Goal: Use online tool/utility: Utilize a website feature to perform a specific function

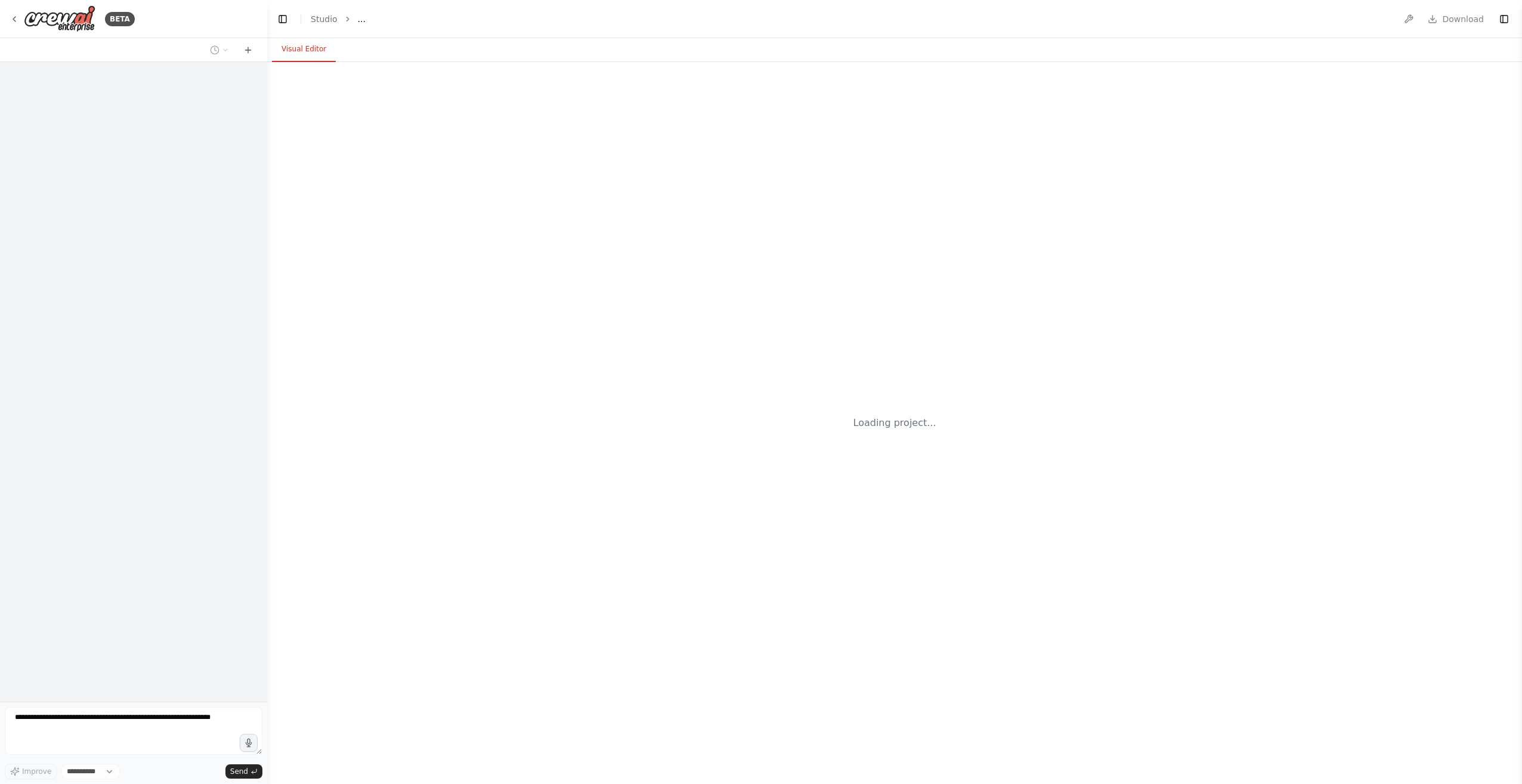
select select "****"
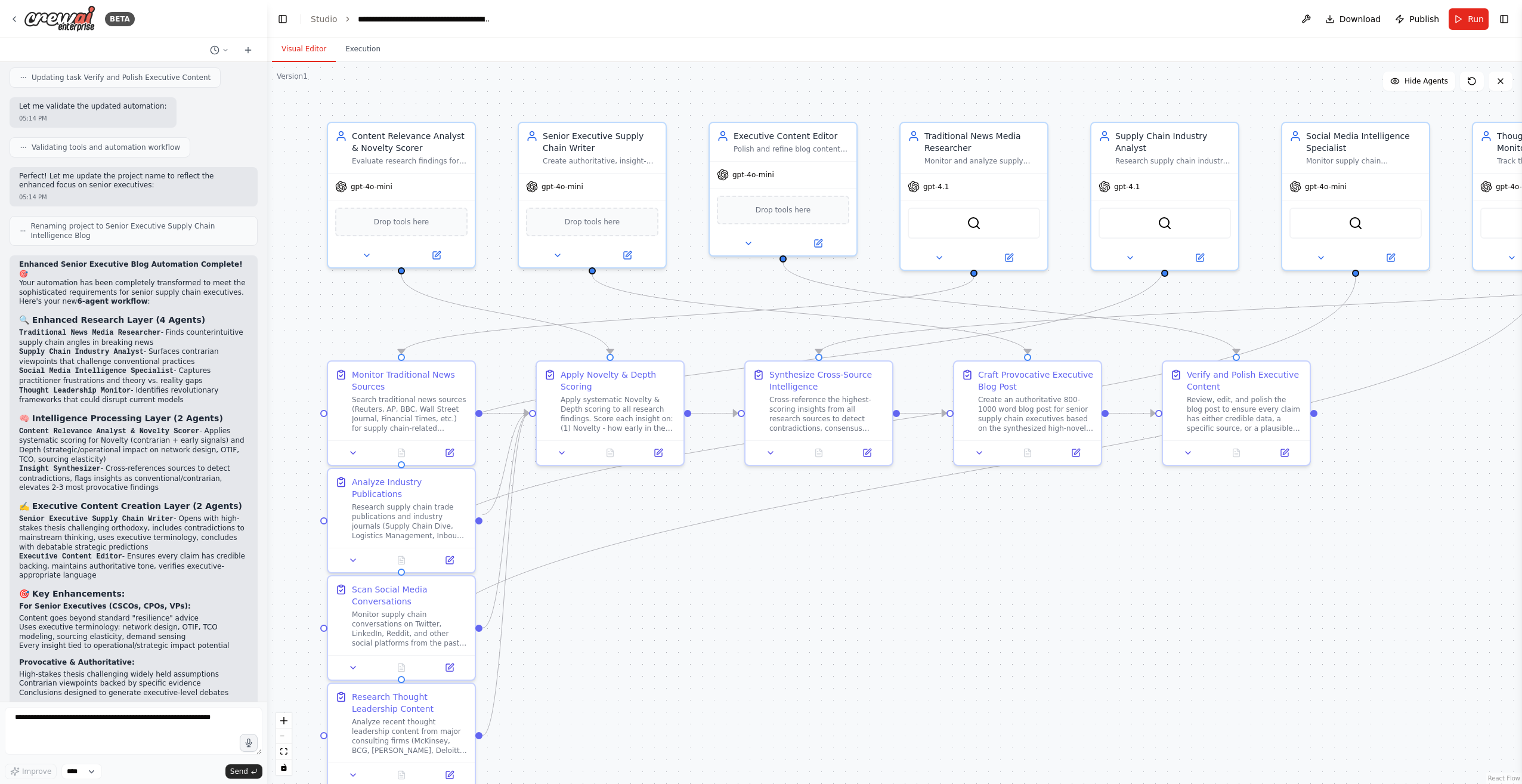
scroll to position [4006, 0]
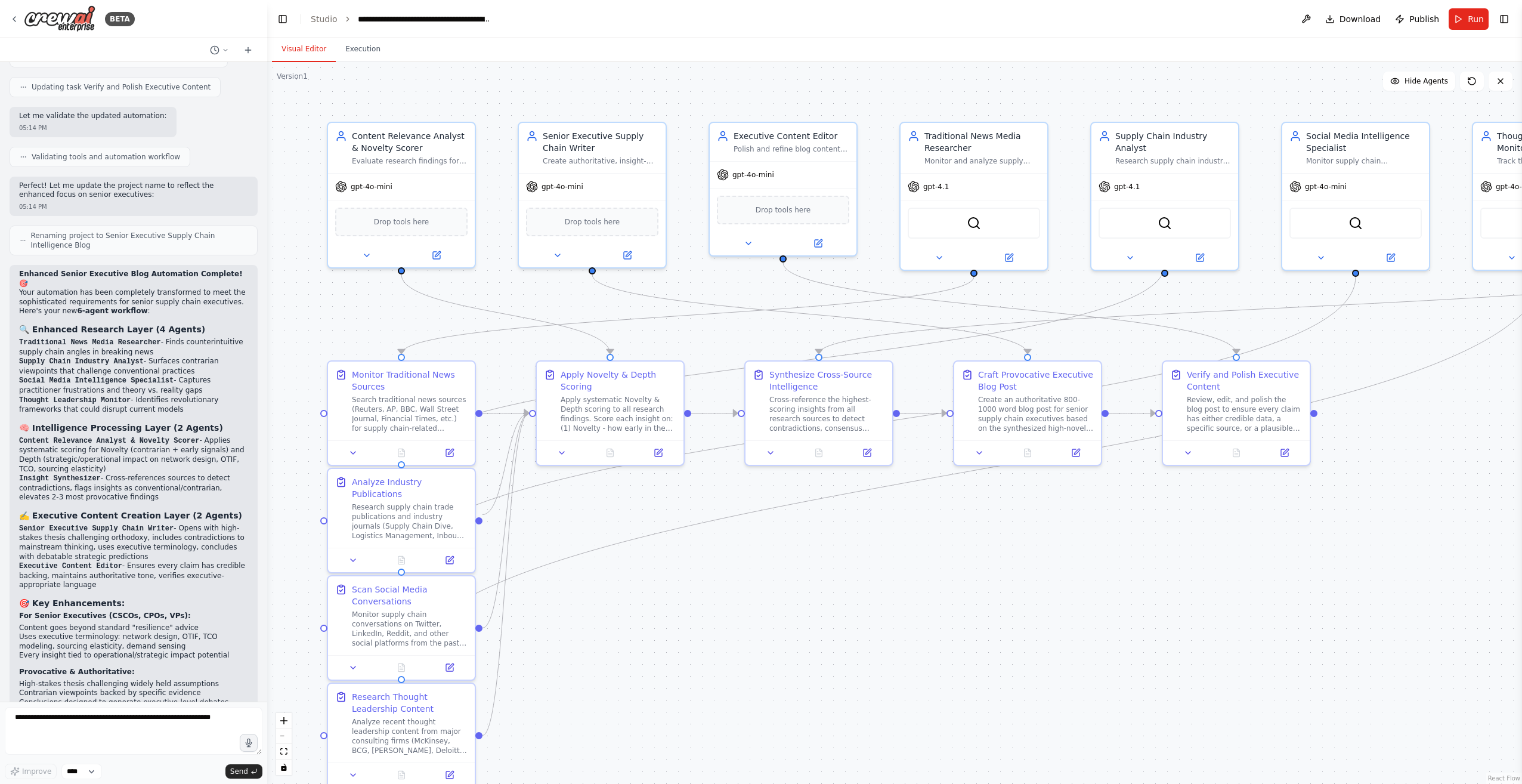
click at [805, 656] on div ".deletable-edge-delete-btn { width: 20px; height: 20px; border: 0px solid #ffff…" at bounding box center [895, 422] width 1255 height 721
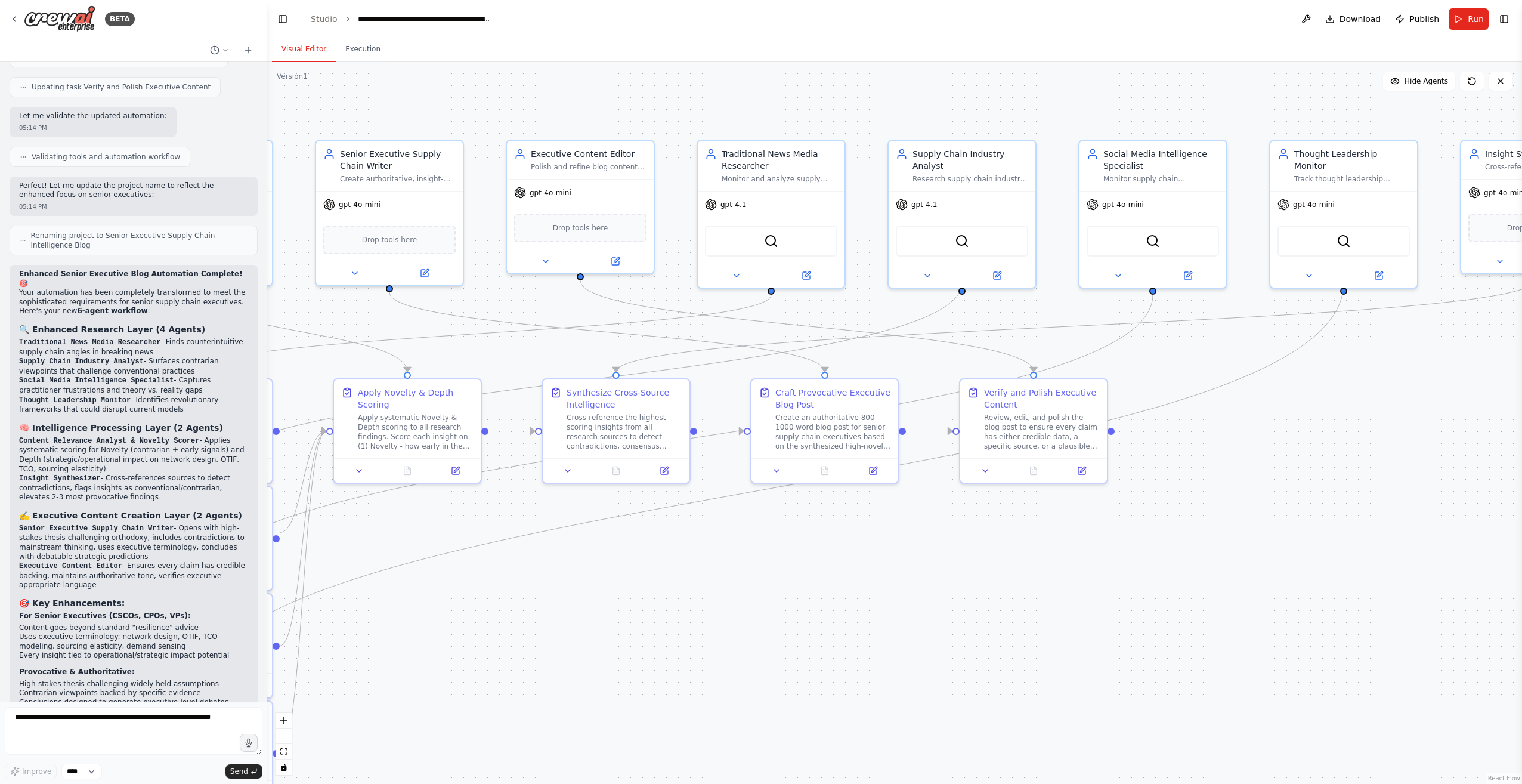
drag, startPoint x: 1381, startPoint y: 593, endPoint x: 1177, endPoint y: 612, distance: 204.9
click at [1177, 612] on div ".deletable-edge-delete-btn { width: 20px; height: 20px; border: 0px solid #ffff…" at bounding box center [895, 422] width 1255 height 721
click at [1118, 281] on div at bounding box center [1153, 274] width 147 height 23
click at [1119, 274] on icon at bounding box center [1118, 274] width 5 height 2
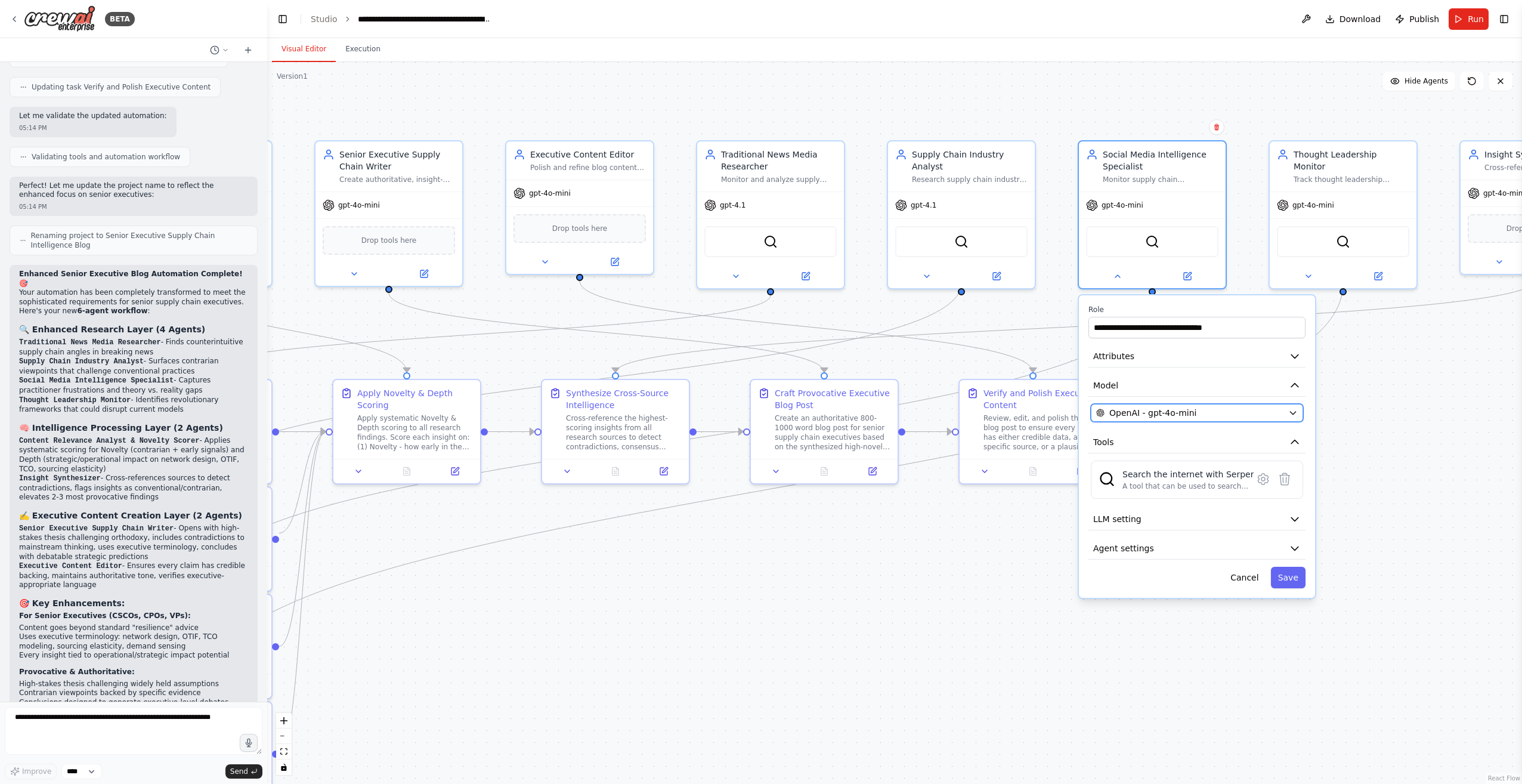
click at [1296, 414] on icon "button" at bounding box center [1294, 413] width 10 height 10
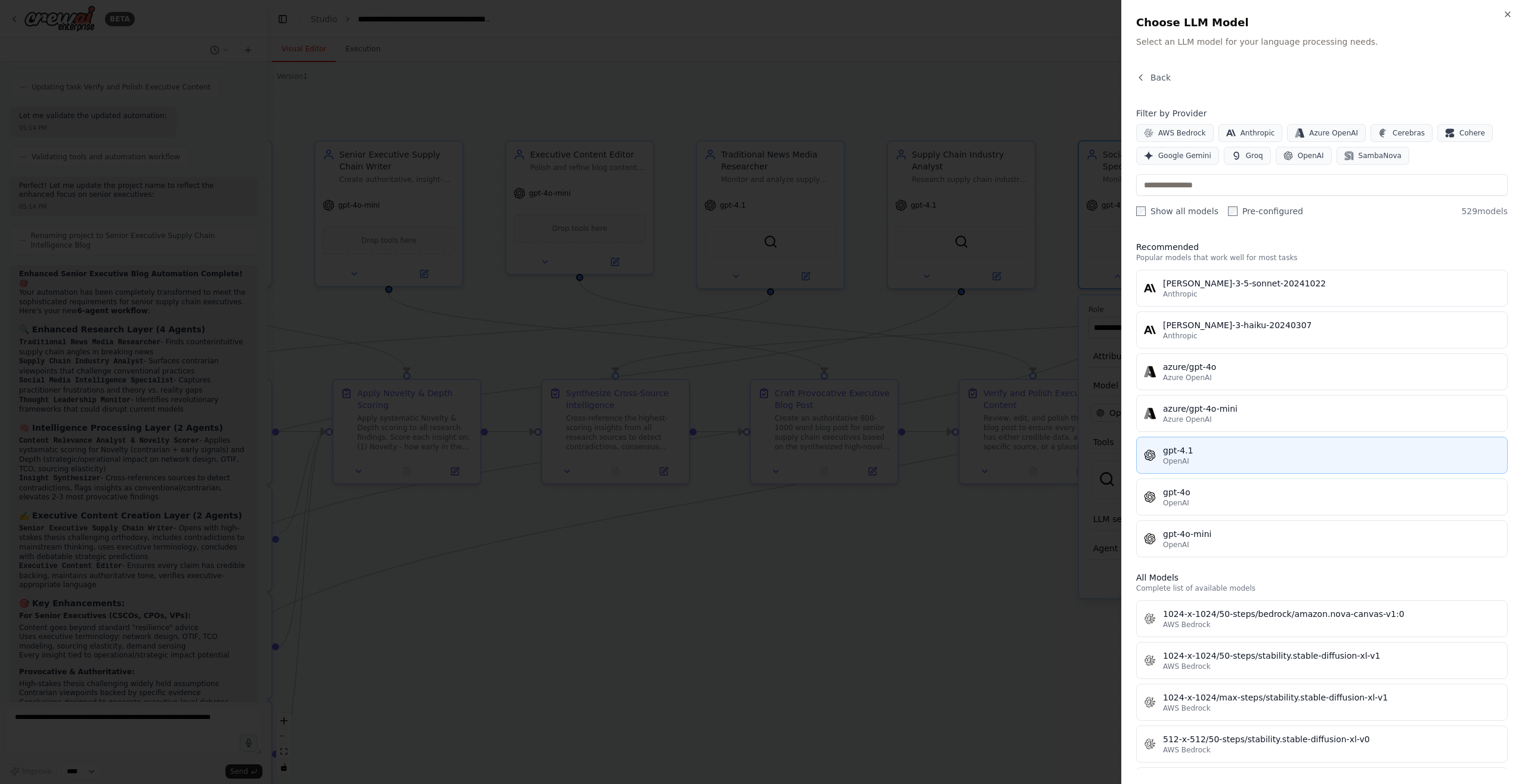
click at [1167, 451] on div "gpt-4.1" at bounding box center [1332, 450] width 337 height 12
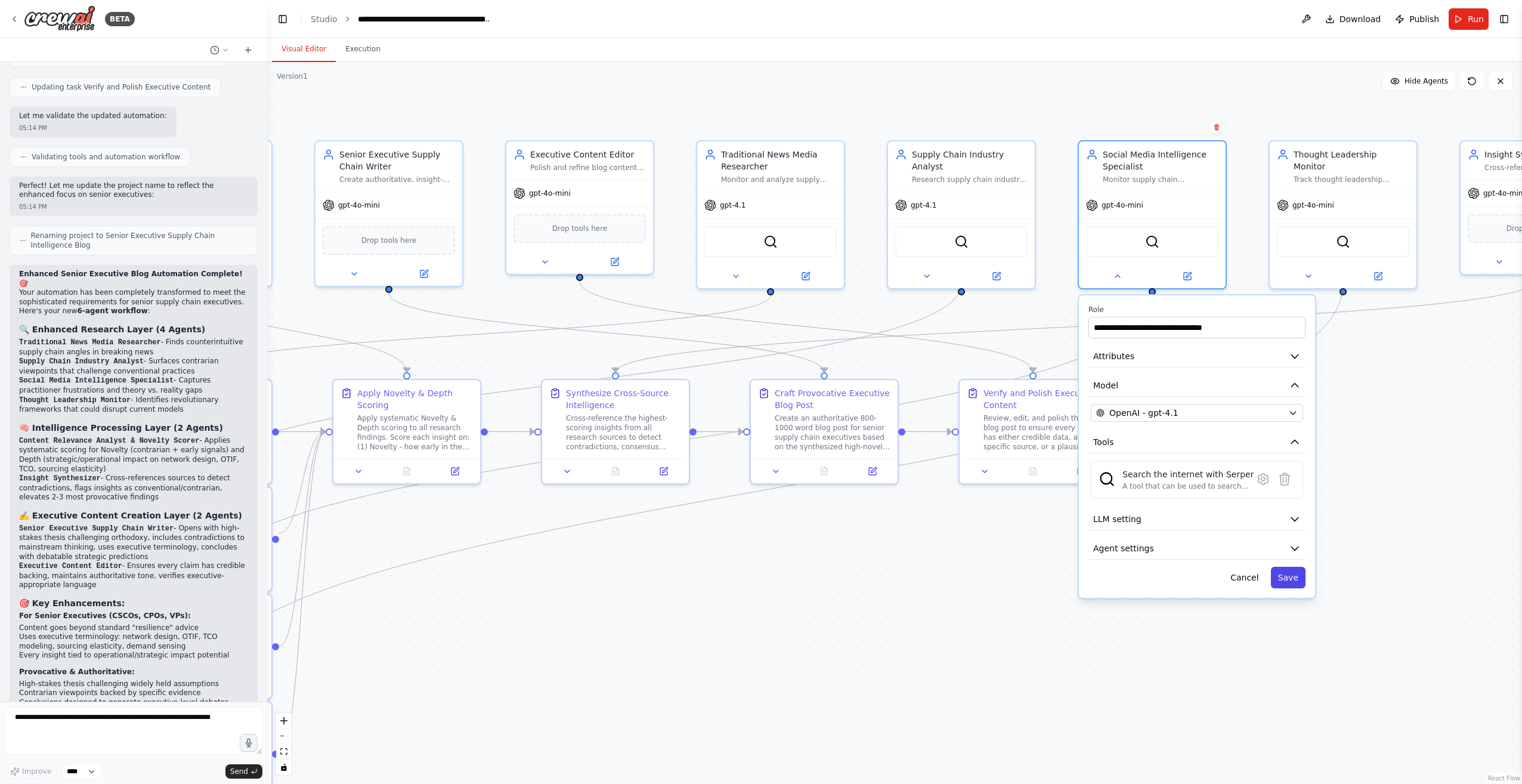
click at [1296, 581] on button "Save" at bounding box center [1288, 577] width 34 height 22
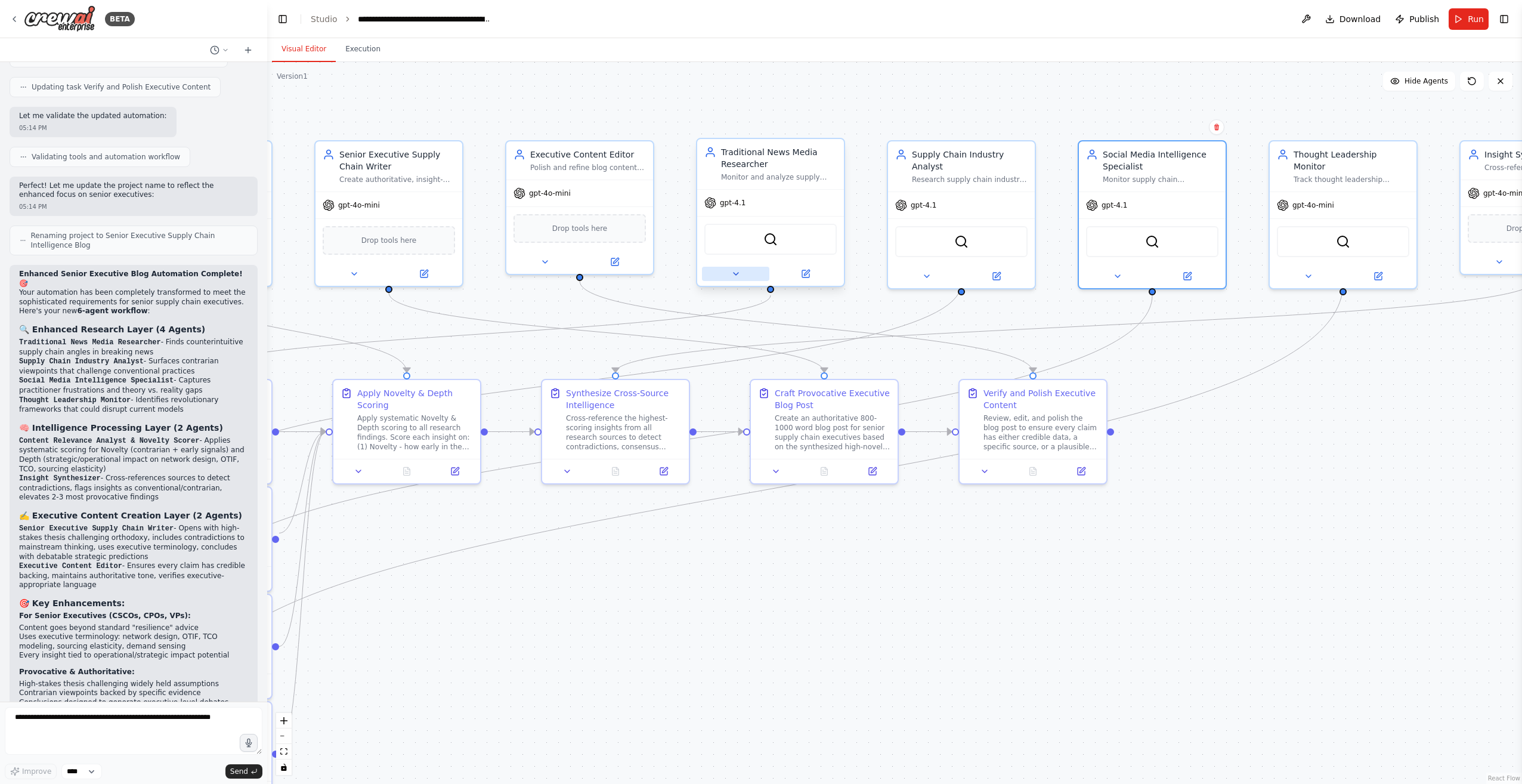
click at [731, 273] on icon at bounding box center [736, 274] width 10 height 10
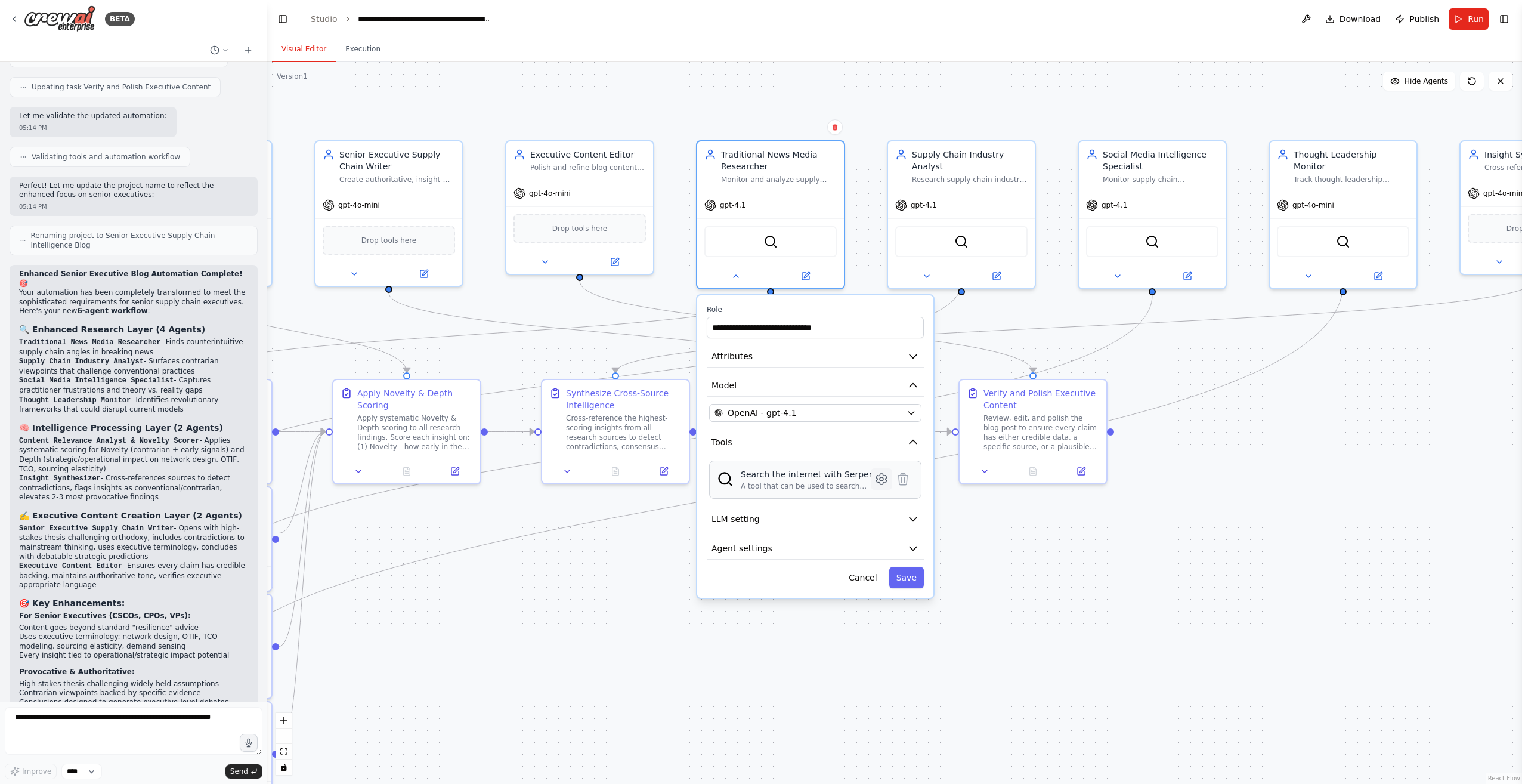
click at [882, 479] on icon at bounding box center [882, 480] width 4 height 4
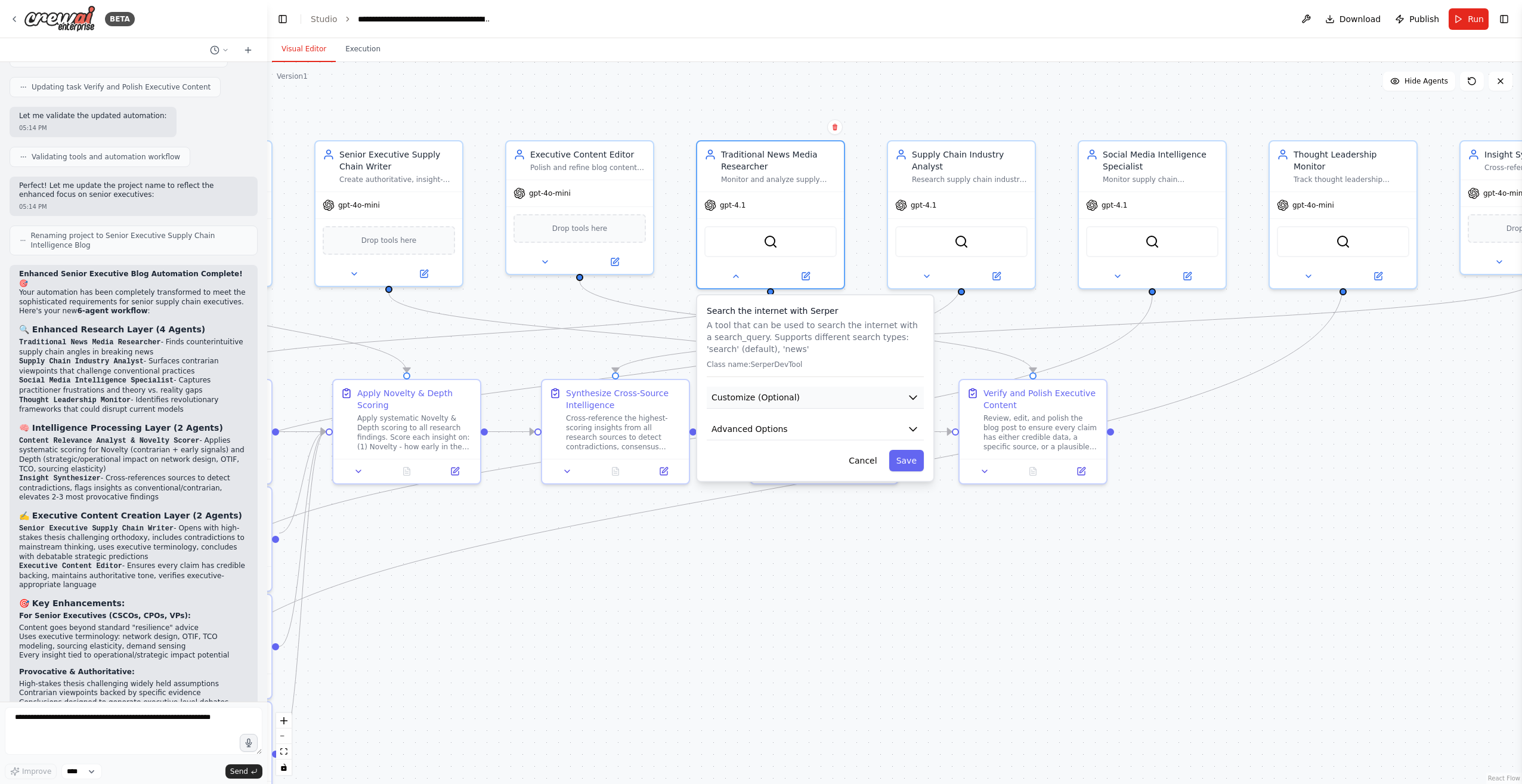
click at [914, 397] on icon "button" at bounding box center [912, 398] width 7 height 4
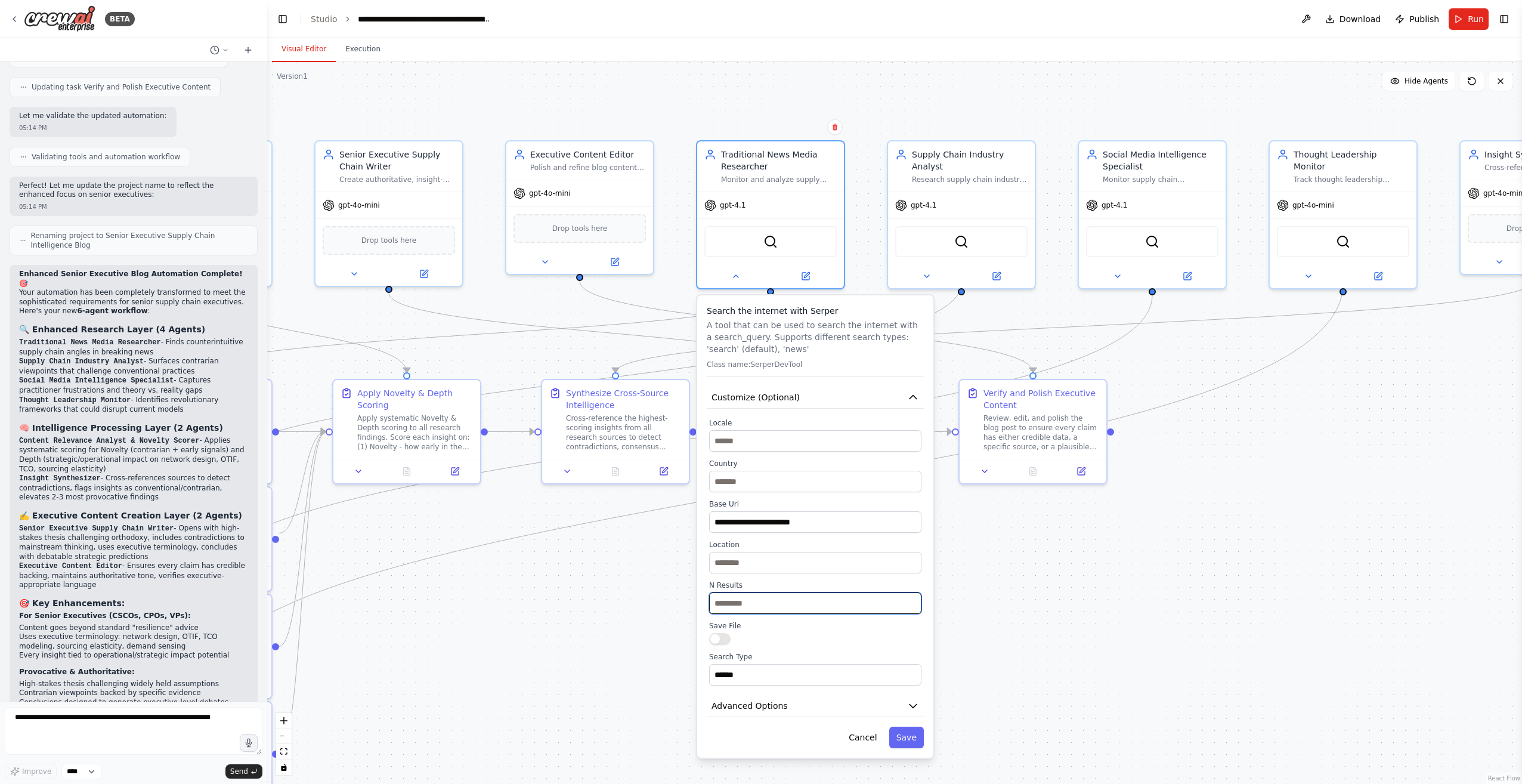
drag, startPoint x: 737, startPoint y: 605, endPoint x: 707, endPoint y: 605, distance: 30.0
click at [707, 605] on div "**********" at bounding box center [815, 551] width 217 height 267
type input "**"
click at [808, 702] on button "Advanced Options" at bounding box center [815, 706] width 217 height 23
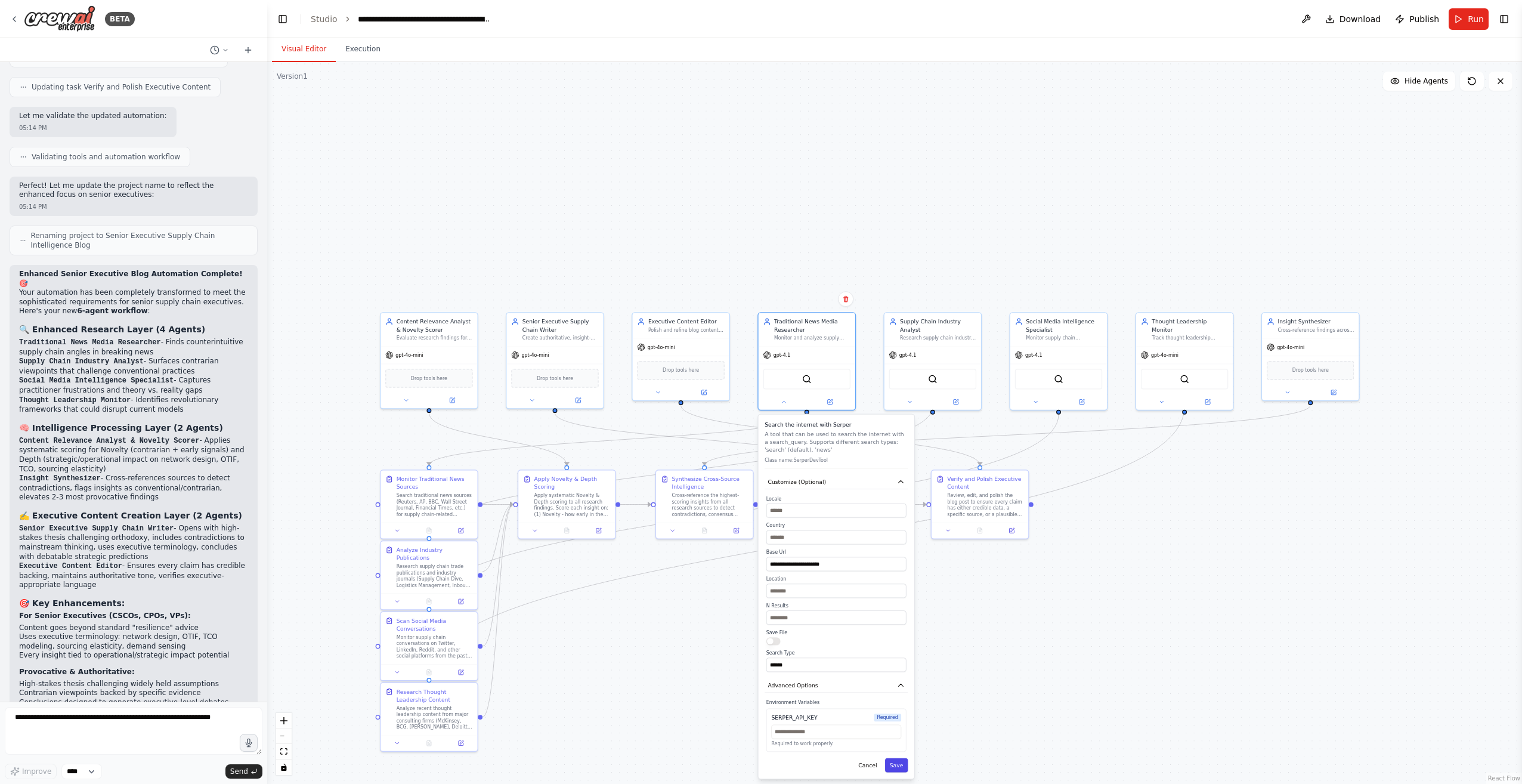
click at [898, 766] on button "Save" at bounding box center [897, 765] width 23 height 15
click at [903, 604] on button "Save" at bounding box center [897, 600] width 23 height 15
click at [1161, 396] on button at bounding box center [1162, 400] width 45 height 10
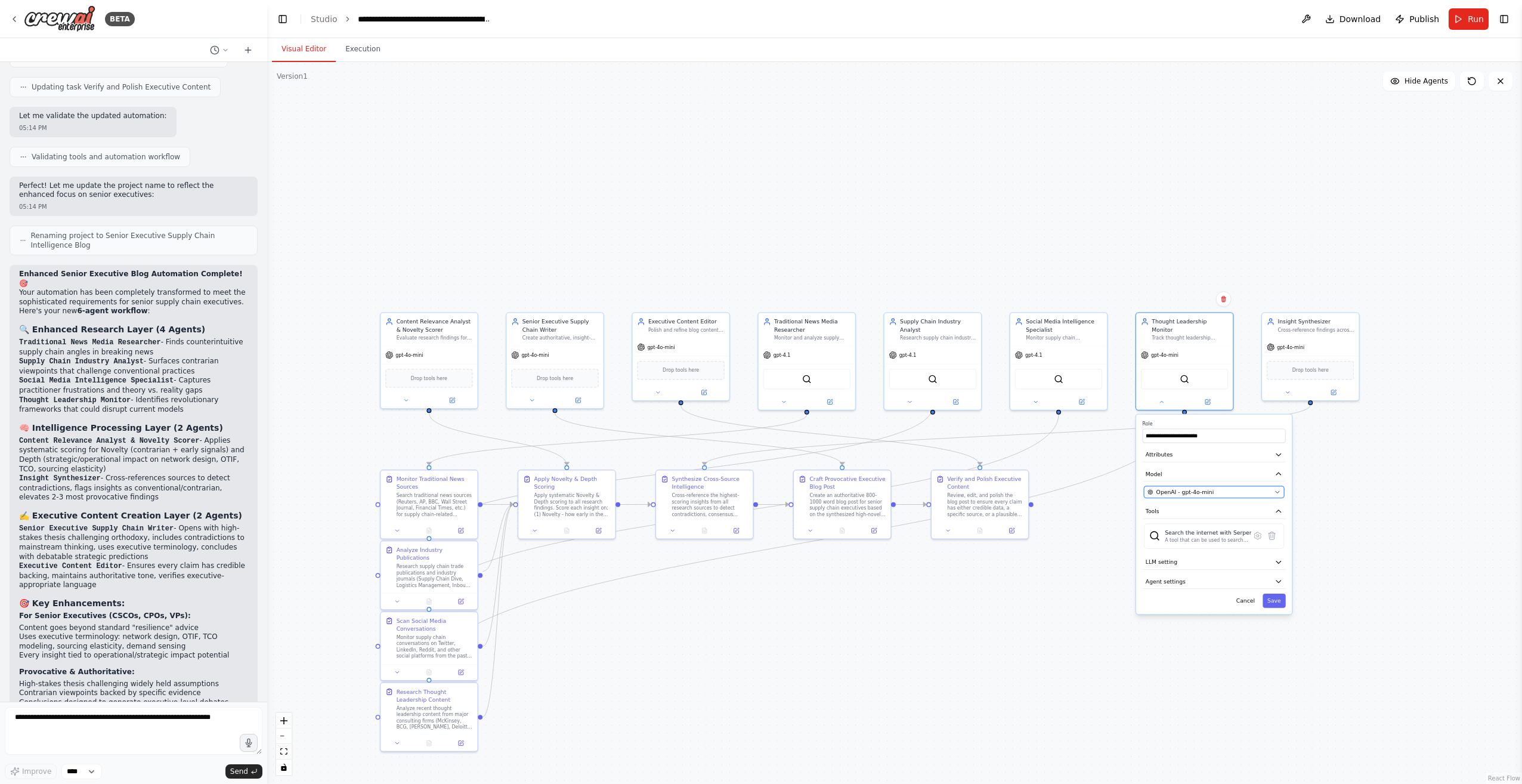
click at [1279, 486] on button "OpenAI - gpt-4o-mini" at bounding box center [1214, 492] width 140 height 12
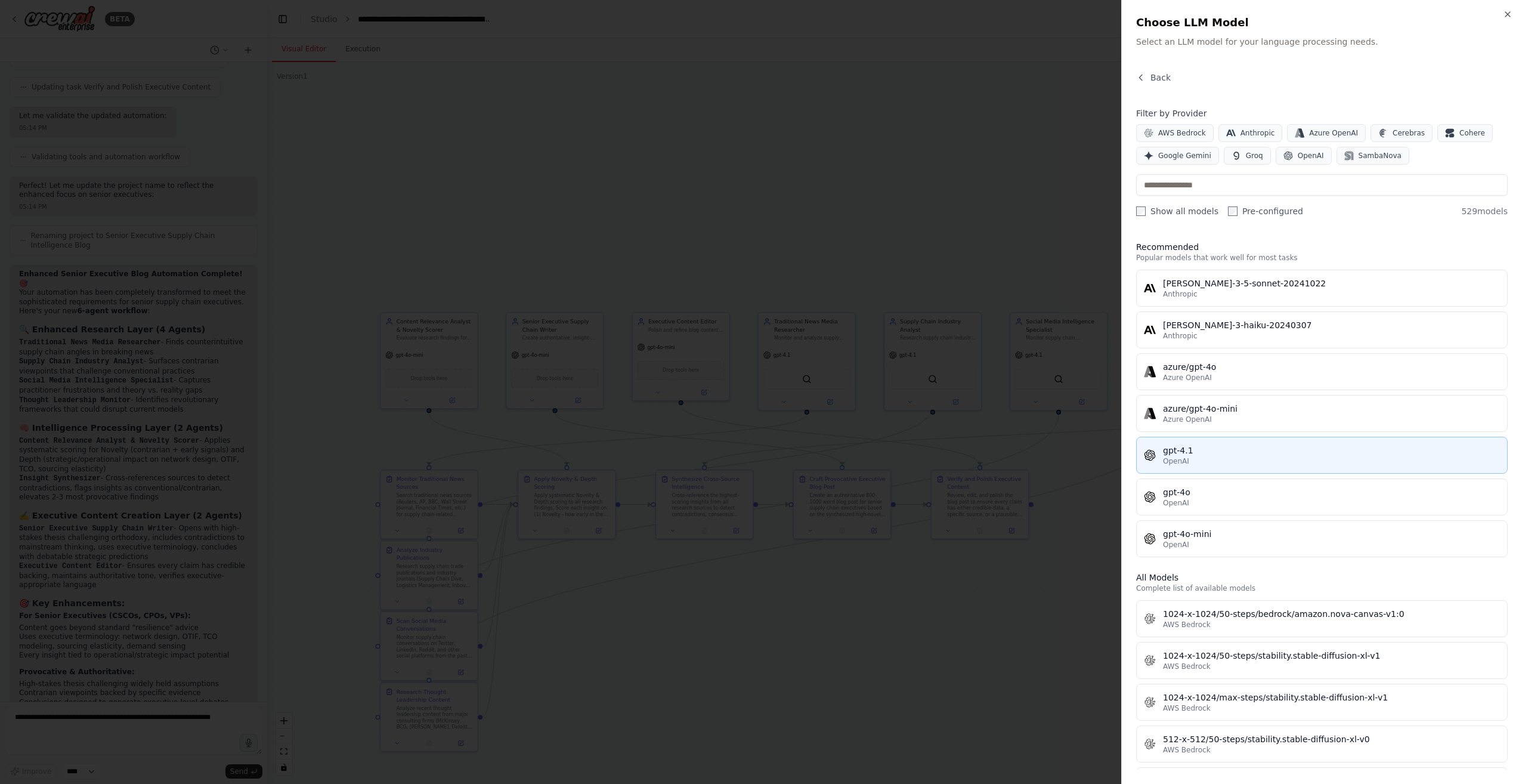
click at [1217, 459] on div "OpenAI" at bounding box center [1332, 461] width 337 height 10
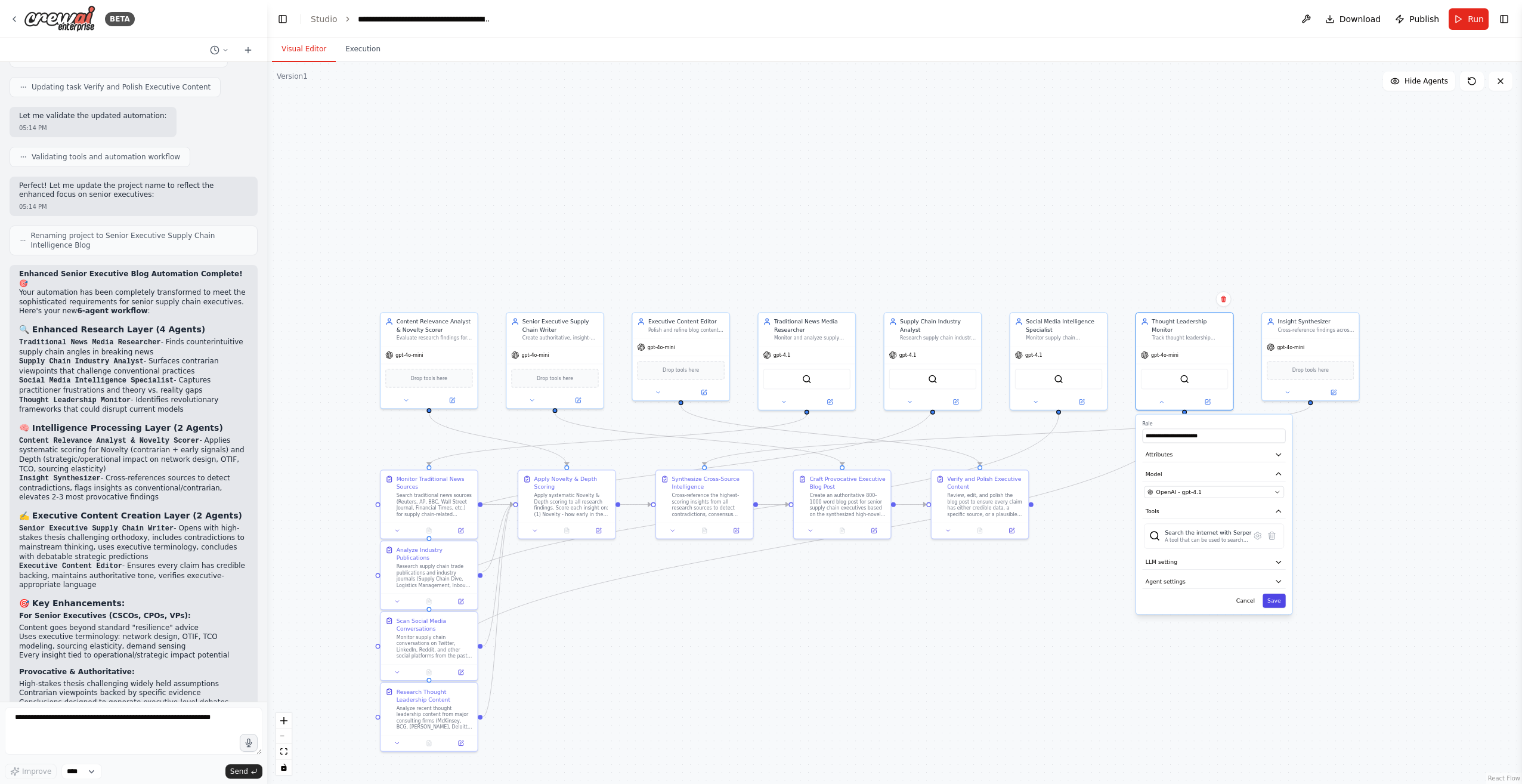
click at [1278, 596] on button "Save" at bounding box center [1274, 600] width 23 height 15
click at [1274, 593] on button "Save" at bounding box center [1274, 600] width 23 height 15
click at [1223, 519] on div ".deletable-edge-delete-btn { width: 20px; height: 20px; border: 0px solid #ffff…" at bounding box center [895, 422] width 1255 height 721
click at [1464, 16] on button "Run" at bounding box center [1468, 20] width 40 height 22
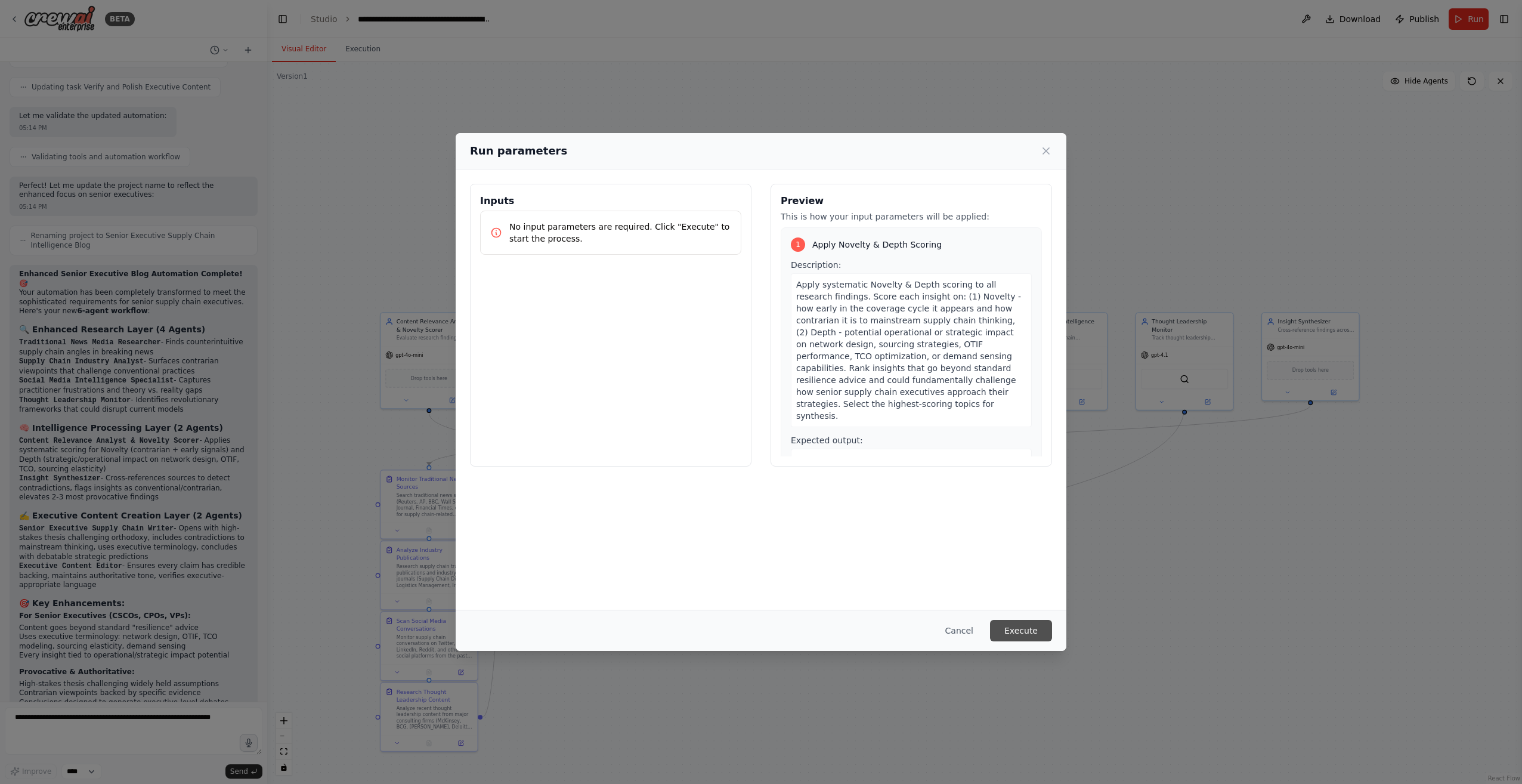
click at [1021, 624] on button "Execute" at bounding box center [1021, 630] width 62 height 22
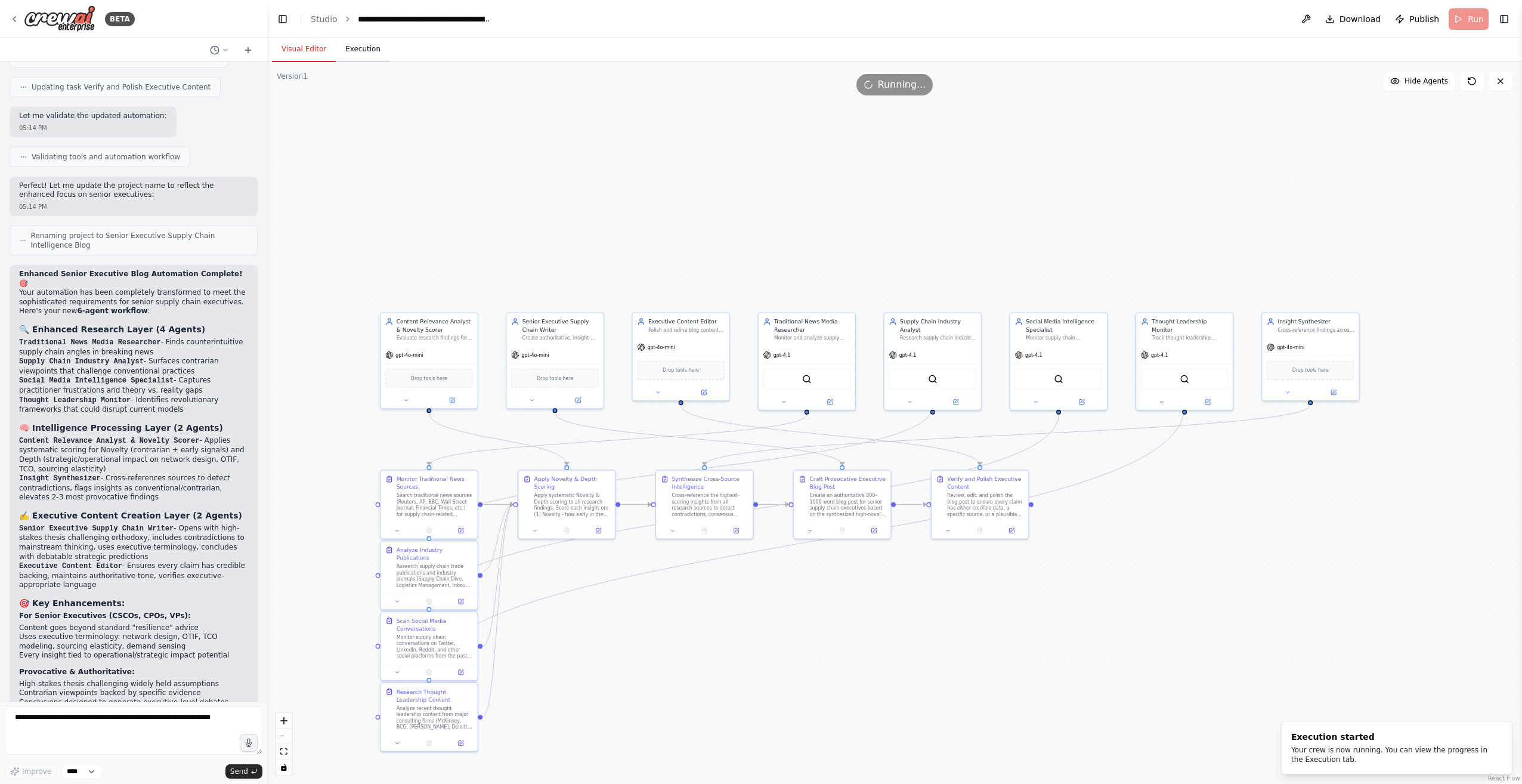
click at [355, 50] on button "Execution" at bounding box center [362, 50] width 54 height 25
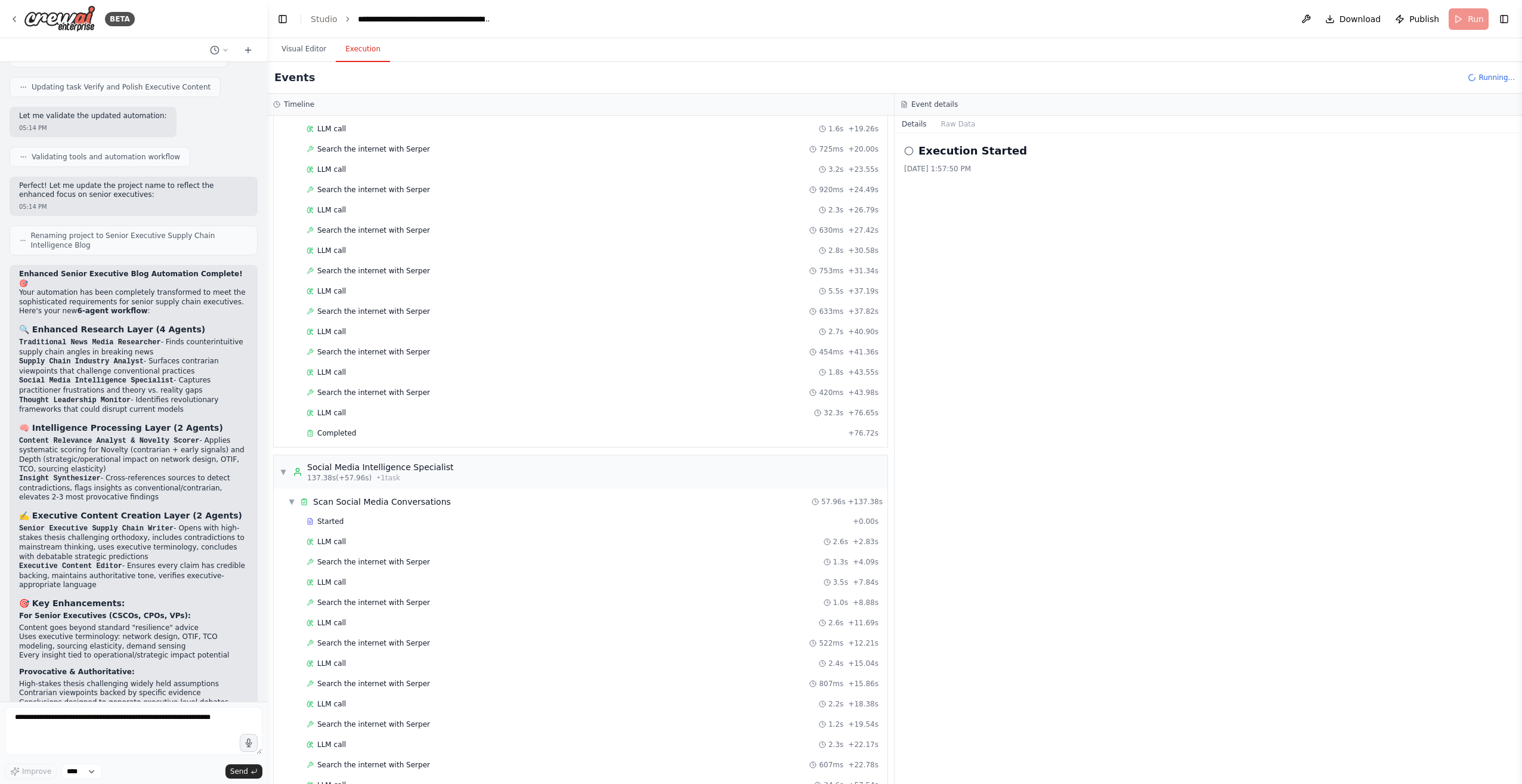
scroll to position [1077, 0]
